Goal: Task Accomplishment & Management: Use online tool/utility

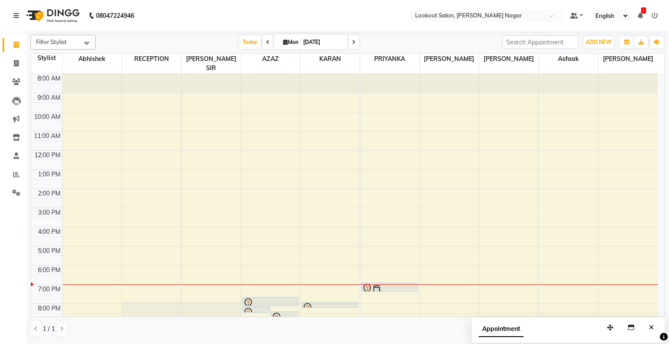
scroll to position [16, 0]
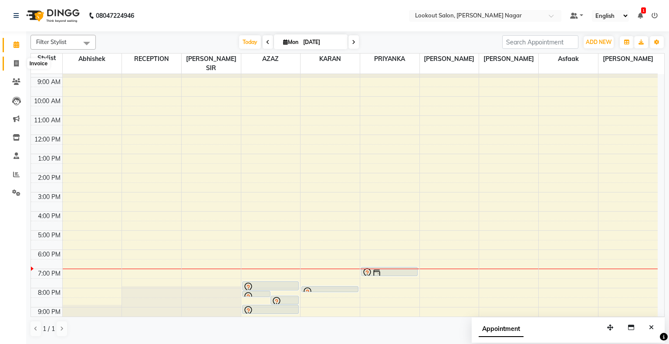
click at [21, 66] on span at bounding box center [16, 64] width 15 height 10
select select "service"
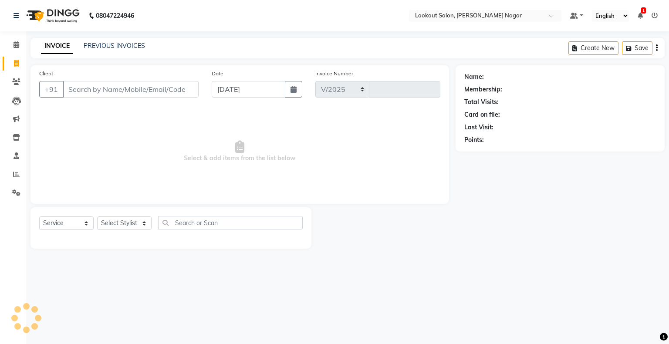
select select "150"
type input "2463"
click at [91, 90] on input "Client" at bounding box center [131, 89] width 136 height 17
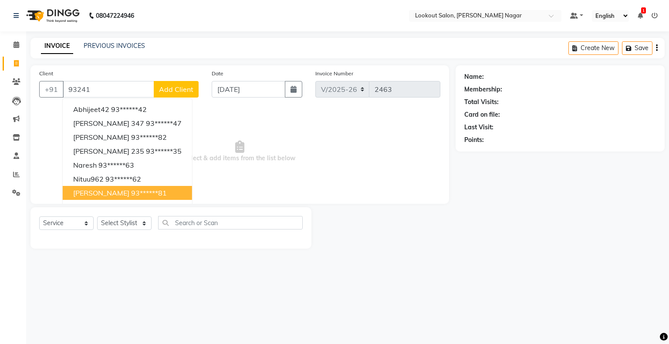
click at [131, 194] on ngb-highlight "93******81" at bounding box center [149, 193] width 36 height 9
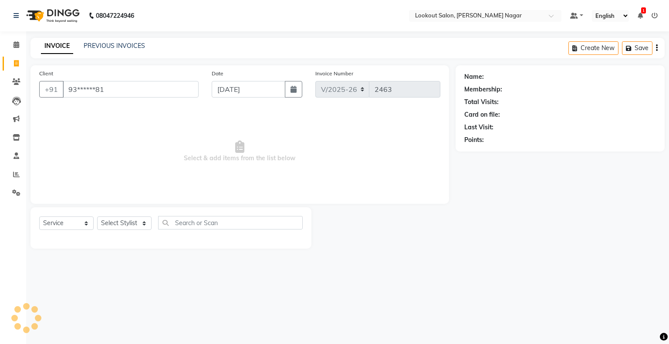
type input "93******81"
select select "1: Object"
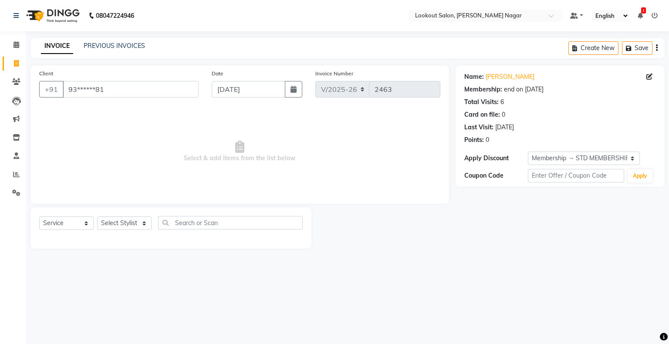
drag, startPoint x: 220, startPoint y: 172, endPoint x: 350, endPoint y: 344, distance: 215.8
click at [350, 344] on div "08047224946 Select Location × Lookout Salon, [PERSON_NAME] Nagar Default Panel …" at bounding box center [334, 172] width 669 height 344
